Goal: Navigation & Orientation: Find specific page/section

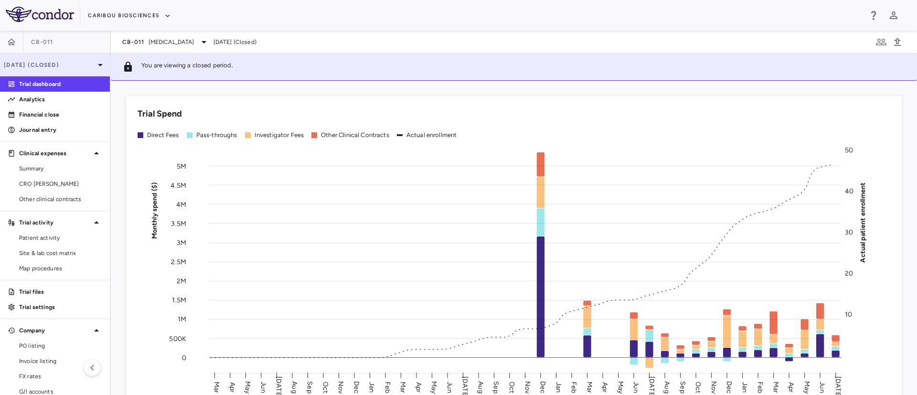
click at [61, 71] on div "[DATE] (Closed)" at bounding box center [55, 65] width 110 height 23
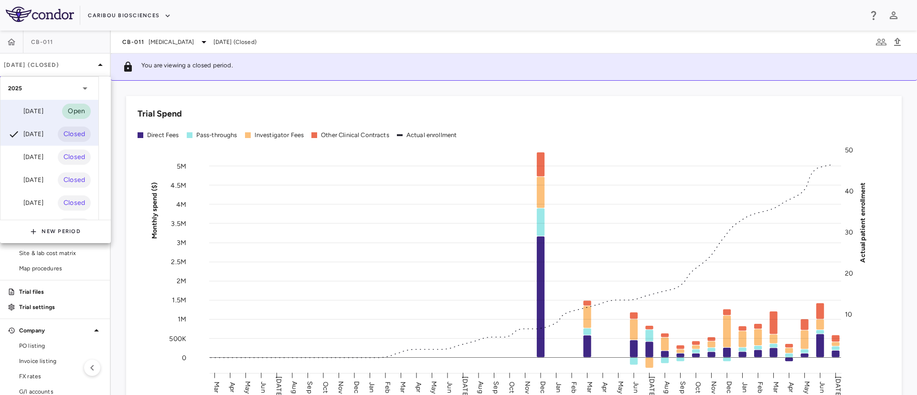
click at [43, 111] on div "[DATE]" at bounding box center [25, 111] width 35 height 11
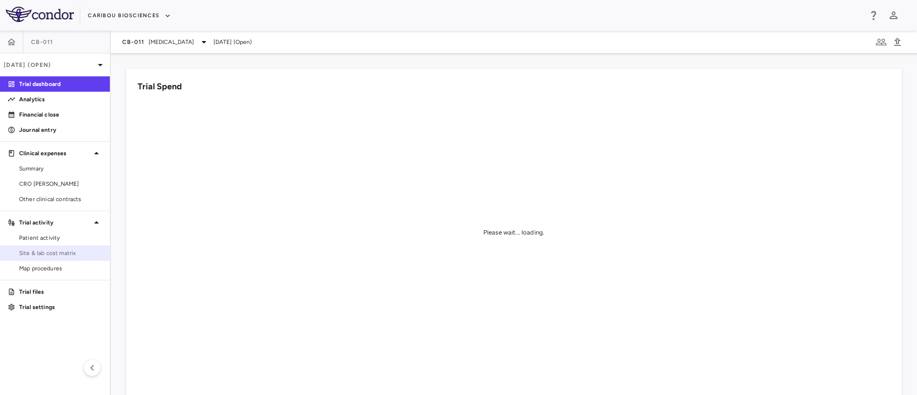
click at [49, 254] on span "Site & lab cost matrix" at bounding box center [60, 253] width 83 height 9
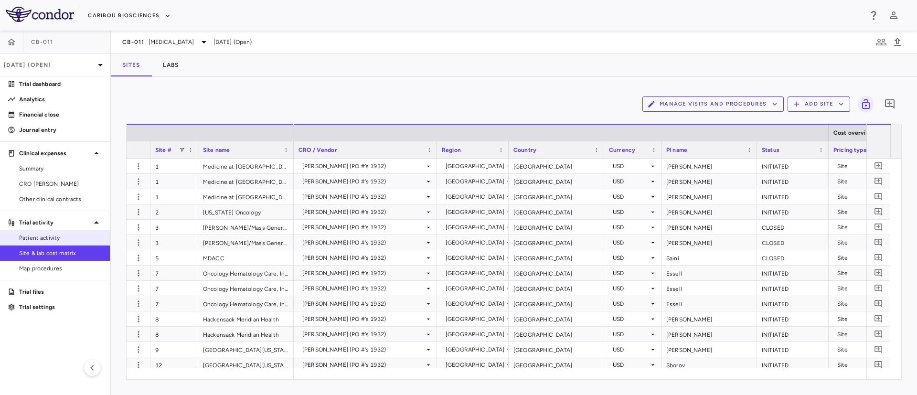
click at [25, 235] on span "Patient activity" at bounding box center [60, 238] width 83 height 9
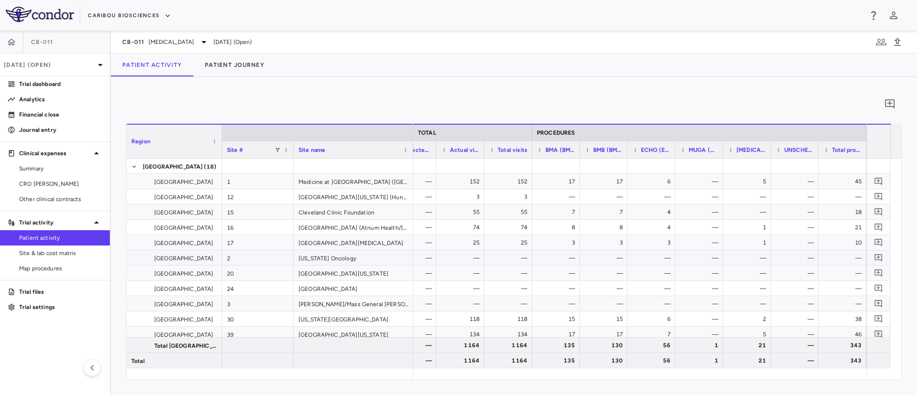
scroll to position [0, 2461]
